Goal: Transaction & Acquisition: Book appointment/travel/reservation

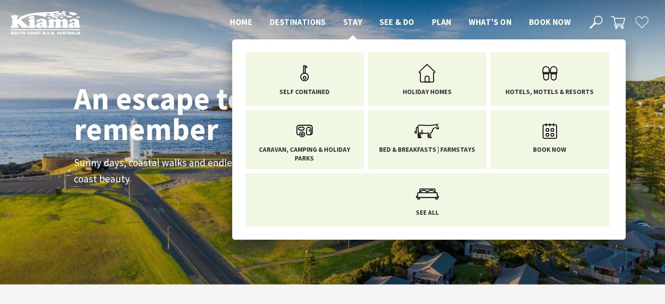
scroll to position [157, 671]
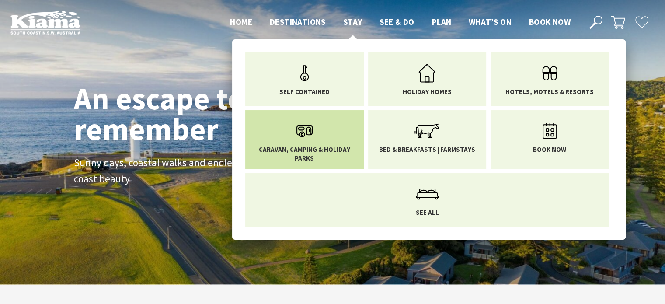
click at [298, 145] on span "Caravan, Camping & Holiday Parks" at bounding box center [304, 153] width 105 height 17
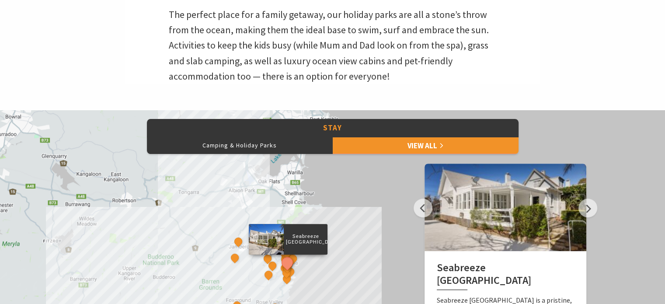
scroll to position [306, 0]
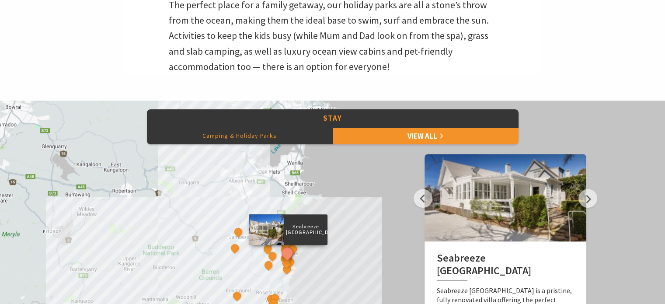
click at [231, 132] on button "Camping & Holiday Parks" at bounding box center [240, 135] width 186 height 17
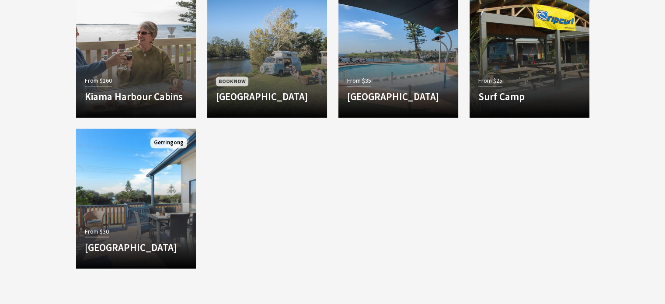
scroll to position [961, 0]
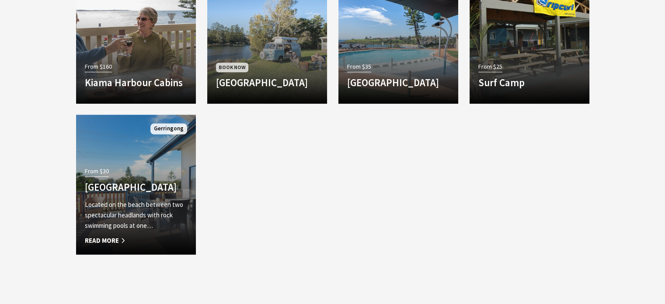
click at [111, 187] on h4 "Werri Beach Holiday Park" at bounding box center [136, 187] width 102 height 12
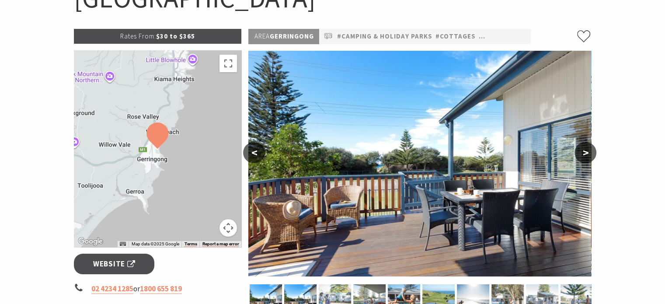
scroll to position [87, 0]
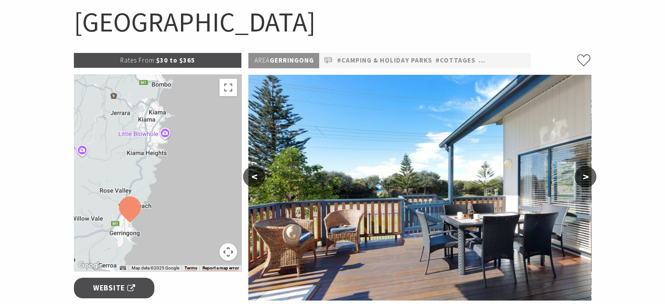
drag, startPoint x: 196, startPoint y: 150, endPoint x: 167, endPoint y: 201, distance: 59.3
click at [167, 201] on div at bounding box center [158, 172] width 168 height 197
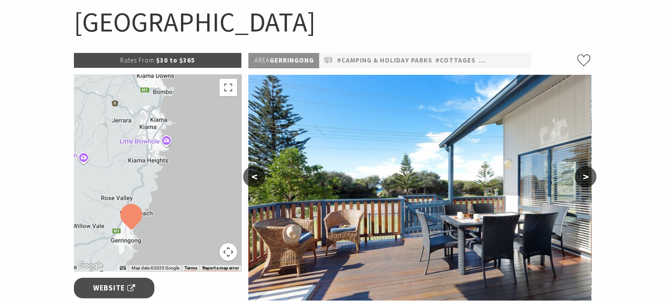
drag, startPoint x: 182, startPoint y: 162, endPoint x: 184, endPoint y: 171, distance: 8.9
click at [184, 171] on div at bounding box center [158, 172] width 168 height 197
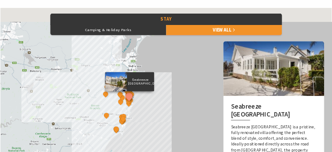
scroll to position [394, 0]
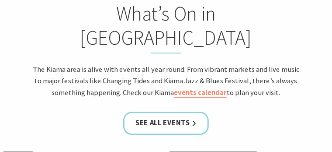
scroll to position [699, 0]
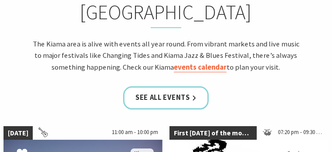
click at [187, 62] on link "events calendar" at bounding box center [200, 67] width 53 height 10
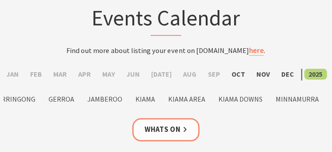
scroll to position [66, 0]
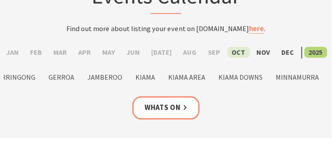
click at [232, 55] on label "Oct" at bounding box center [239, 52] width 22 height 11
click at [0, 0] on input "Oct" at bounding box center [0, 0] width 0 height 0
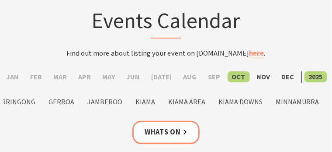
scroll to position [66, 0]
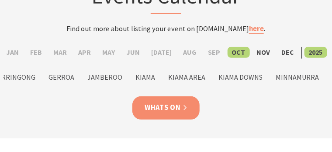
click at [156, 104] on link "Whats On" at bounding box center [165, 107] width 67 height 23
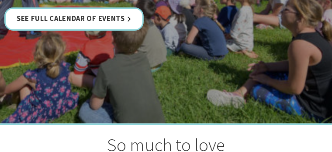
scroll to position [153, 0]
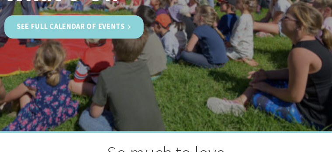
click at [82, 30] on link "See Full Calendar of Events" at bounding box center [73, 26] width 139 height 23
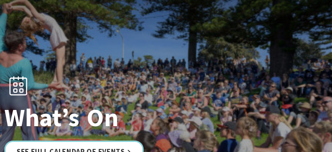
scroll to position [0, 0]
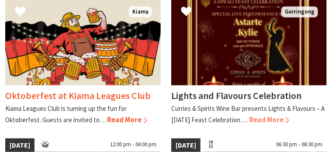
scroll to position [219, 0]
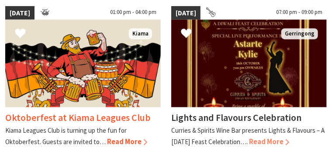
click at [107, 139] on span "Read More" at bounding box center [127, 141] width 40 height 9
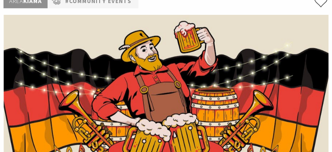
scroll to position [109, 0]
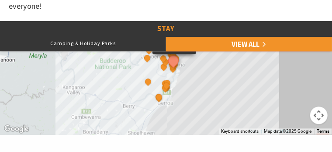
scroll to position [393, 0]
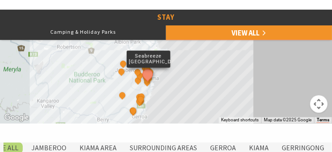
drag, startPoint x: 97, startPoint y: 65, endPoint x: 69, endPoint y: 92, distance: 38.6
click at [69, 92] on div "Seabreeze Luxury Beach House The Sebel Kiama Seaside Escape 1 Driftwood Beach H…" at bounding box center [166, 67] width 332 height 114
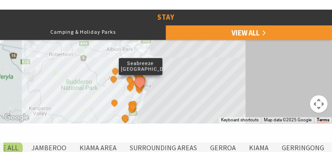
drag, startPoint x: 94, startPoint y: 71, endPoint x: 87, endPoint y: 76, distance: 8.4
click at [87, 76] on div "Seabreeze Luxury Beach House The Sebel Kiama Seaside Escape 1 Driftwood Beach H…" at bounding box center [166, 67] width 332 height 114
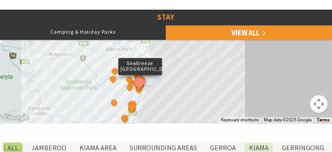
click at [256, 142] on label "Kiama" at bounding box center [259, 147] width 28 height 11
click at [0, 0] on input "Kiama" at bounding box center [0, 0] width 0 height 0
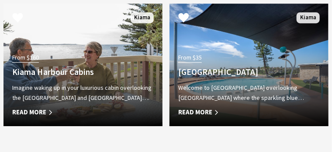
scroll to position [699, 0]
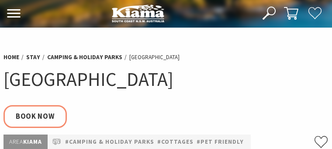
select select "3"
select select "2"
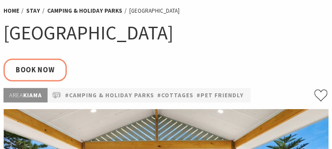
scroll to position [22, 0]
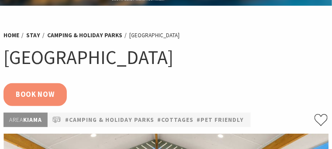
click at [42, 93] on link "Book Now" at bounding box center [34, 94] width 63 height 23
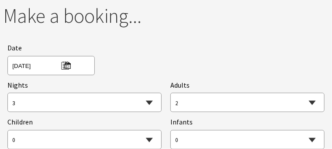
scroll to position [1097, 0]
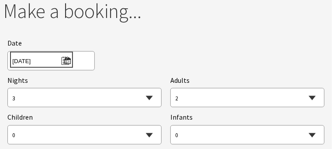
click at [65, 54] on span "[DATE]" at bounding box center [41, 60] width 58 height 12
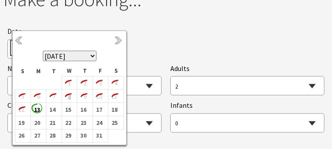
scroll to position [1119, 0]
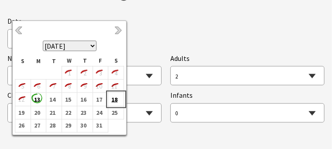
click at [111, 97] on b "18" at bounding box center [113, 99] width 11 height 11
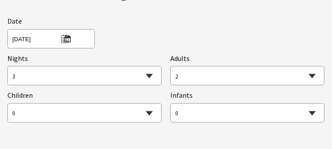
click at [149, 66] on select "1 2 3 4 5 6 7 8 9 10 11 12 13 14 15 16 17 18 19 20 21 22 23 24 25 26 27 28 29 30" at bounding box center [84, 75] width 153 height 19
select select "1"
click at [8, 66] on select "1 2 3 4 5 6 7 8 9 10 11 12 13 14 15 16 17 18 19 20 21 22 23 24 25 26 27 28 29 30" at bounding box center [84, 75] width 153 height 19
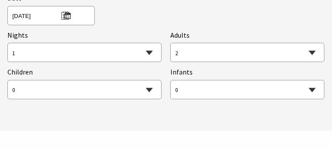
scroll to position [1185, 0]
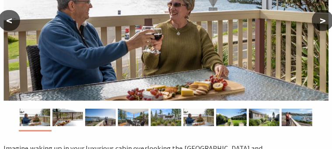
scroll to position [153, 0]
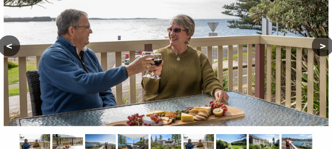
click at [320, 45] on button ">" at bounding box center [323, 45] width 22 height 21
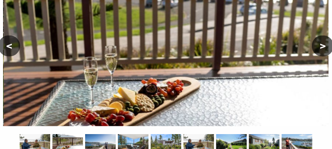
click at [323, 46] on button ">" at bounding box center [323, 45] width 22 height 21
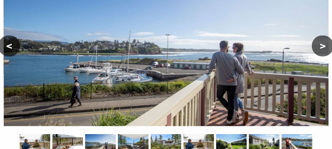
click at [323, 46] on button ">" at bounding box center [323, 45] width 22 height 21
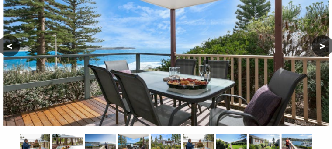
click at [323, 46] on button ">" at bounding box center [323, 45] width 22 height 21
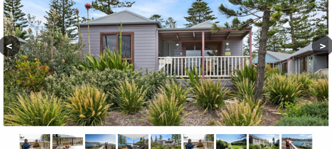
click at [323, 46] on button ">" at bounding box center [323, 45] width 22 height 21
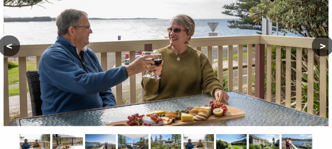
click at [323, 46] on button ">" at bounding box center [323, 45] width 22 height 21
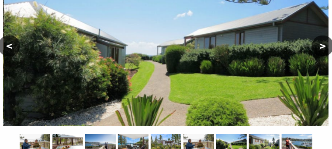
click at [323, 46] on button ">" at bounding box center [323, 45] width 22 height 21
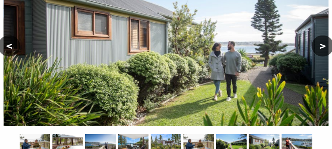
click at [323, 46] on button ">" at bounding box center [323, 45] width 22 height 21
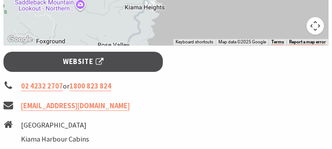
scroll to position [765, 0]
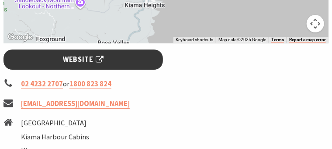
click at [82, 54] on span "Website" at bounding box center [83, 59] width 41 height 11
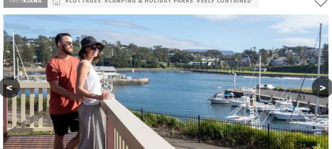
scroll to position [153, 0]
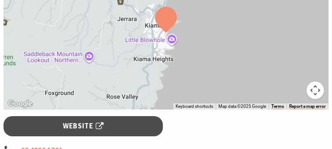
scroll to position [765, 0]
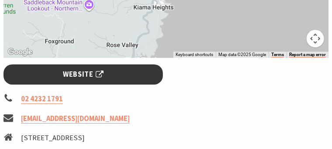
click at [79, 69] on span "Website" at bounding box center [83, 74] width 41 height 11
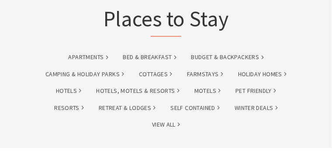
scroll to position [44, 0]
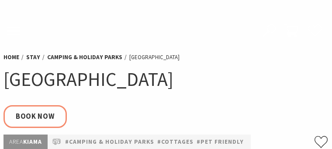
select select "2"
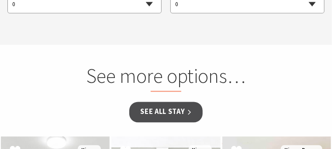
scroll to position [1229, 0]
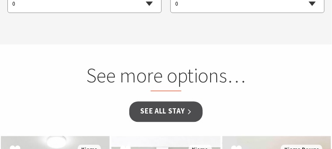
click at [167, 67] on h2 "See more options…" at bounding box center [166, 78] width 258 height 28
click at [201, 64] on h2 "See more options…" at bounding box center [166, 78] width 258 height 28
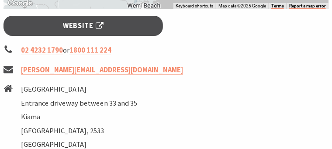
scroll to position [791, 0]
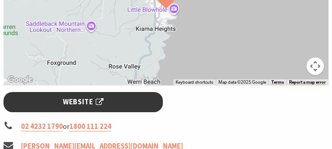
click at [79, 96] on span "Website" at bounding box center [83, 101] width 41 height 11
select select "1"
